Goal: Transaction & Acquisition: Purchase product/service

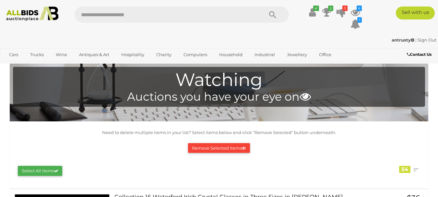
scroll to position [681, 0]
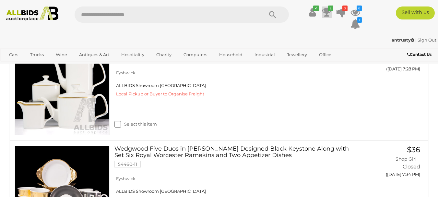
click at [327, 12] on icon at bounding box center [326, 12] width 9 height 12
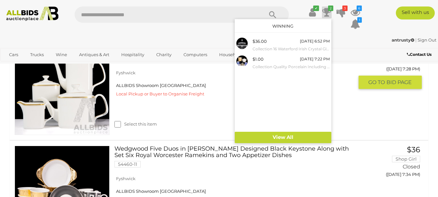
click at [198, 115] on div "Select this item" at bounding box center [236, 115] width 244 height 29
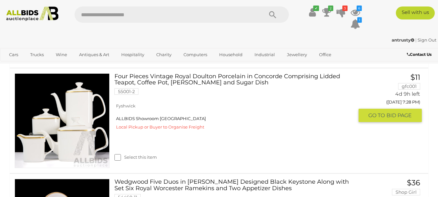
scroll to position [649, 0]
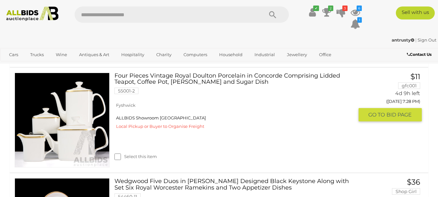
click at [390, 111] on span "BID PAGE" at bounding box center [398, 114] width 25 height 7
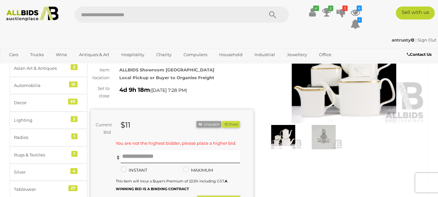
scroll to position [65, 0]
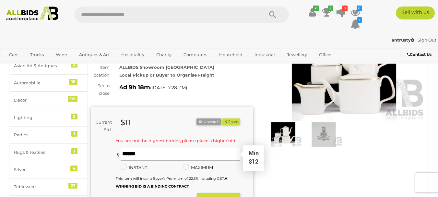
click at [128, 159] on input "text" at bounding box center [180, 153] width 120 height 13
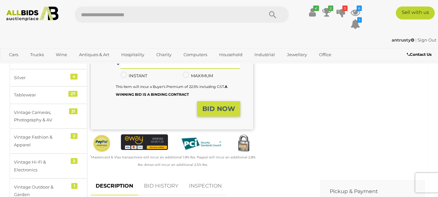
scroll to position [162, 0]
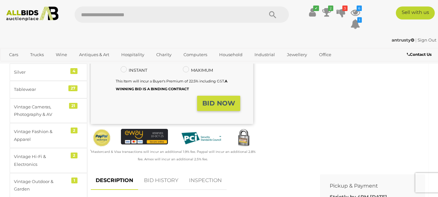
type input "**"
click at [212, 100] on button "BID NOW" at bounding box center [218, 103] width 43 height 15
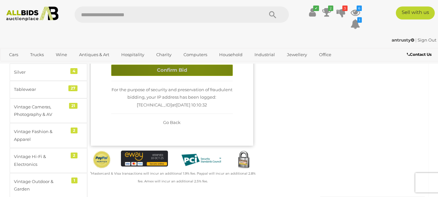
click at [196, 67] on button "Confirm Bid" at bounding box center [171, 69] width 121 height 11
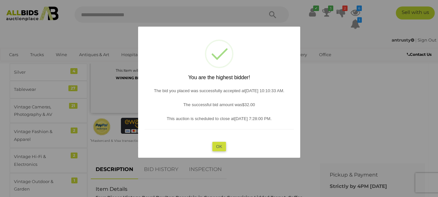
click at [221, 147] on button "OK" at bounding box center [219, 145] width 14 height 9
